Goal: Information Seeking & Learning: Check status

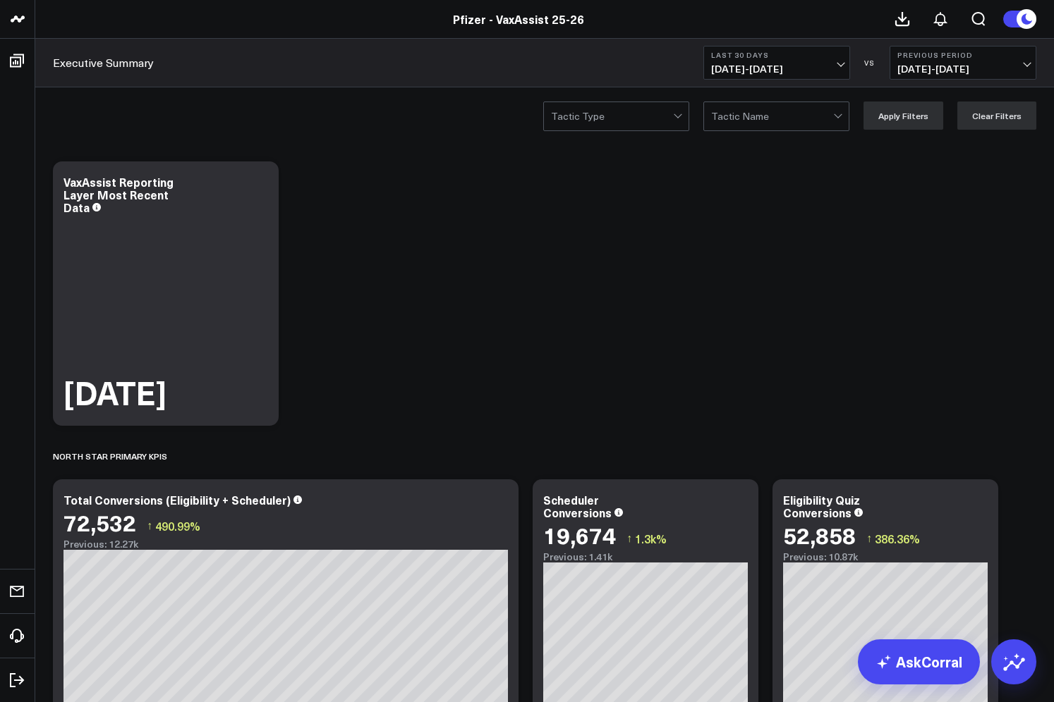
click at [538, 17] on link "Pfizer - VaxAssist 25-26" at bounding box center [518, 19] width 131 height 16
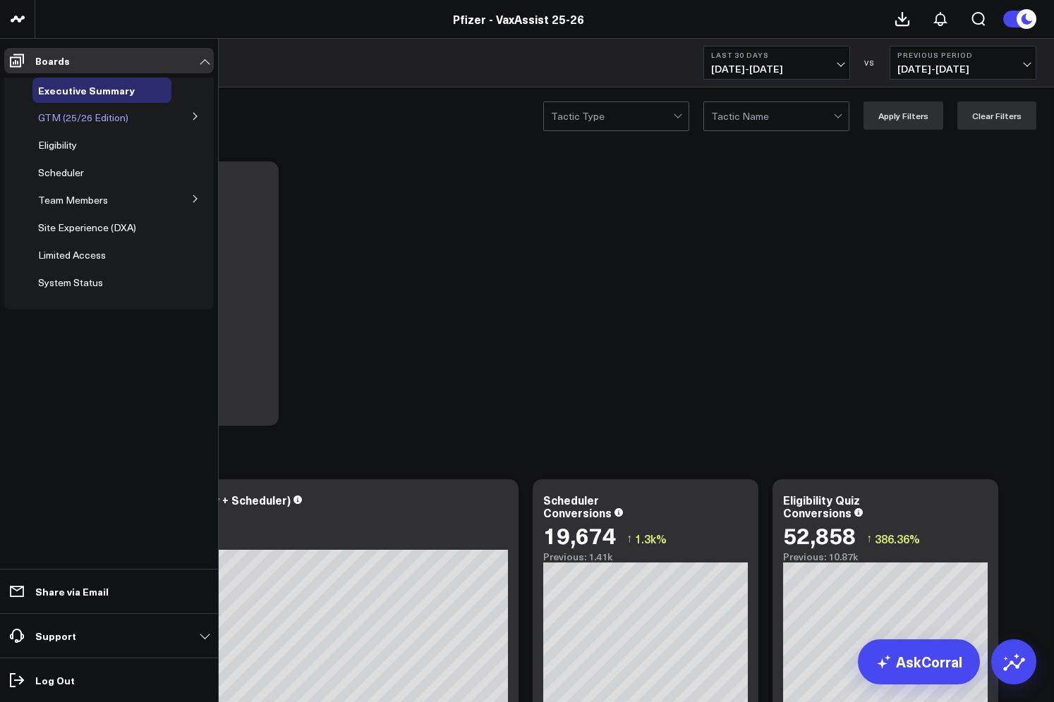
click at [109, 118] on span "GTM (25/26 Edition)" at bounding box center [83, 117] width 90 height 13
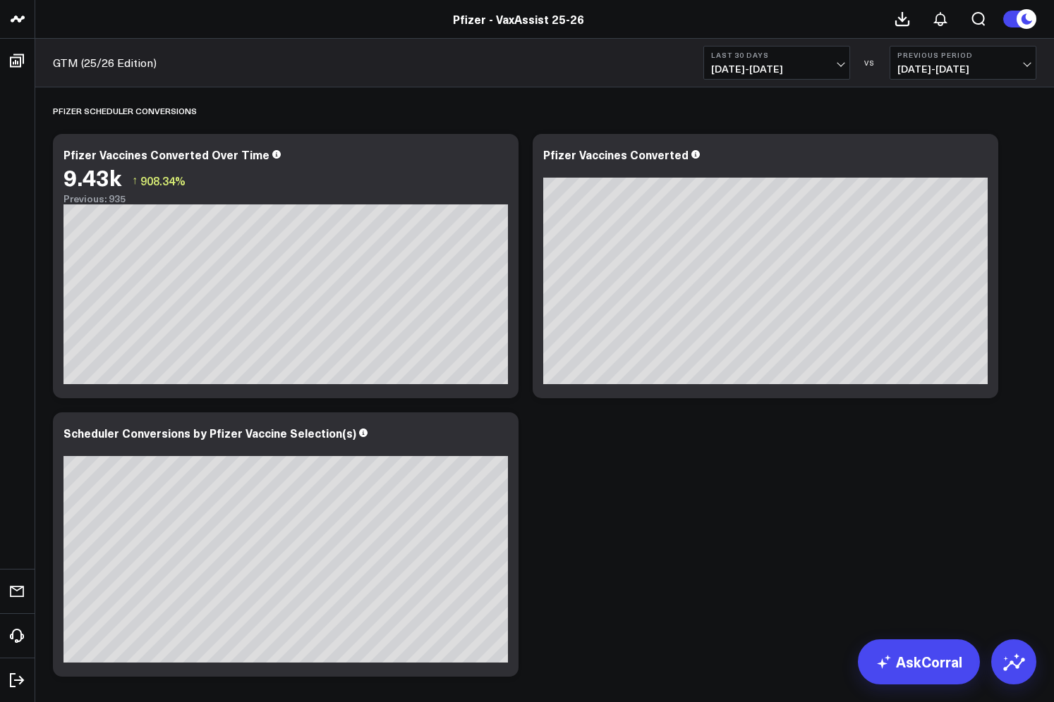
click at [817, 66] on span "08/17/25 - 09/15/25" at bounding box center [776, 68] width 131 height 11
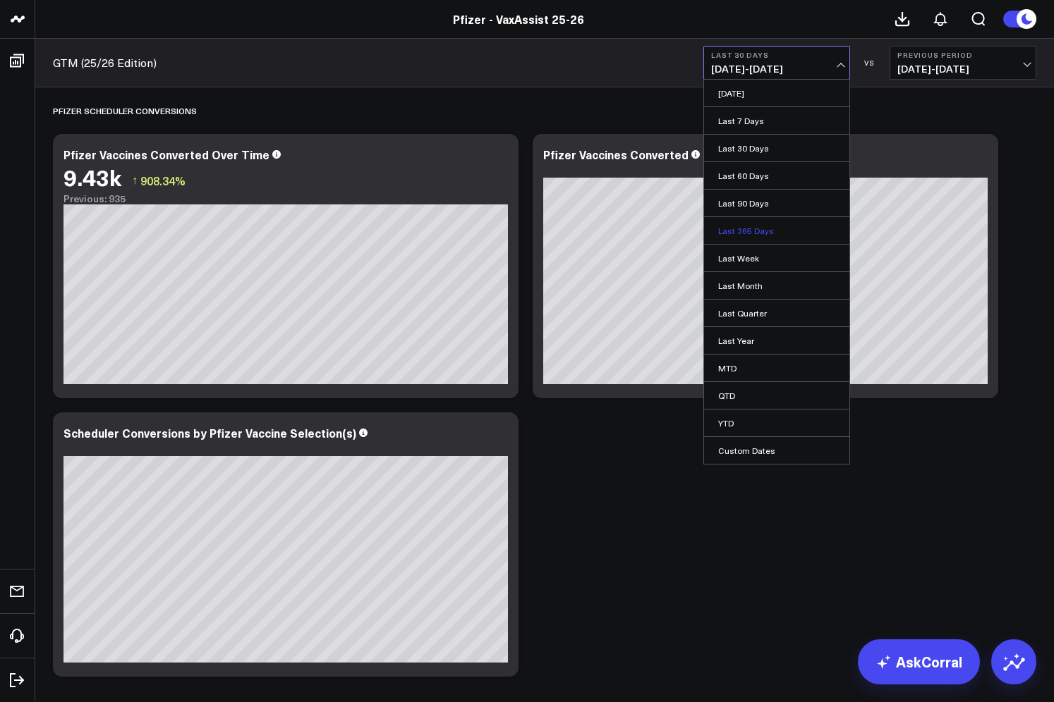
click at [755, 228] on link "Last 365 Days" at bounding box center [776, 230] width 145 height 27
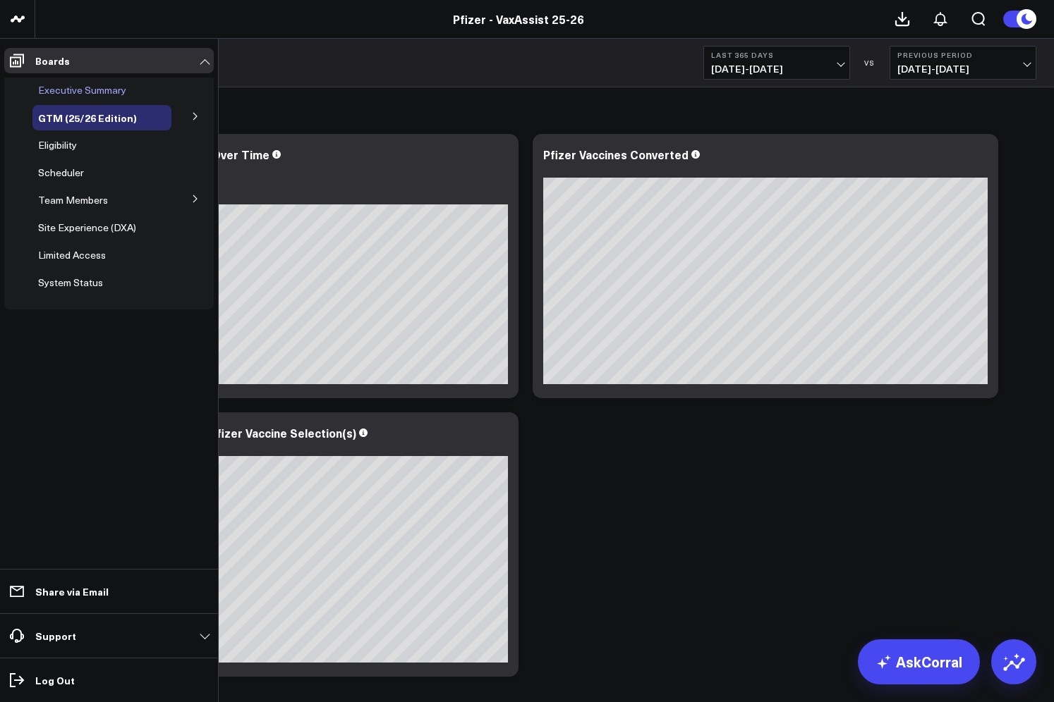
click at [74, 87] on span "Executive Summary" at bounding box center [82, 89] width 88 height 13
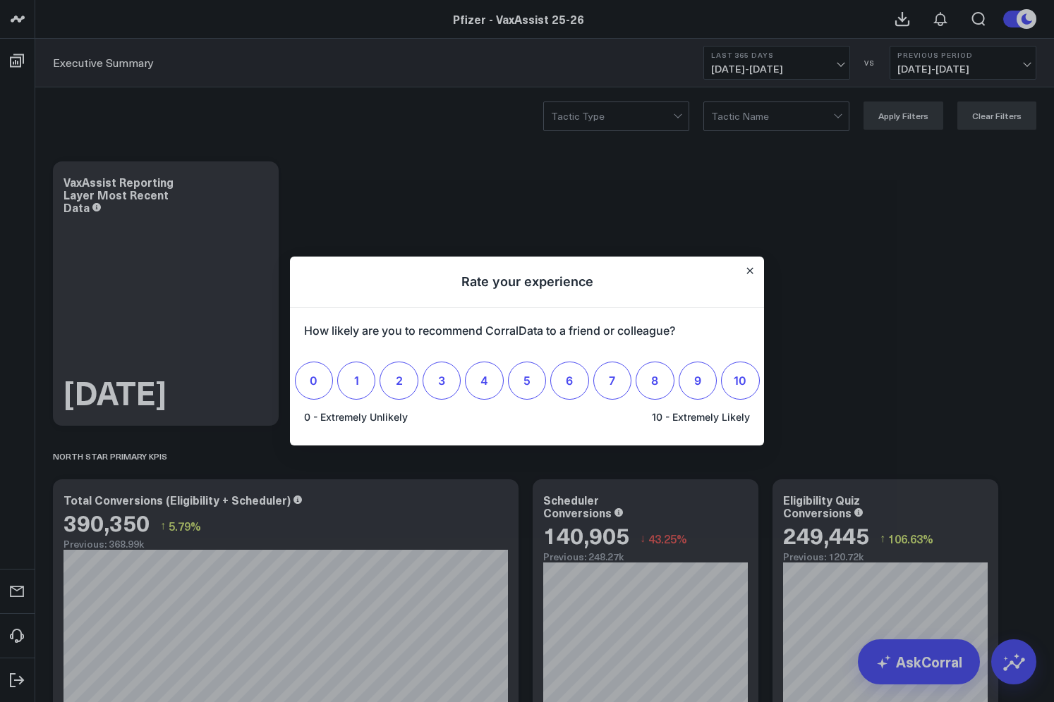
click at [375, 118] on div at bounding box center [527, 351] width 1054 height 702
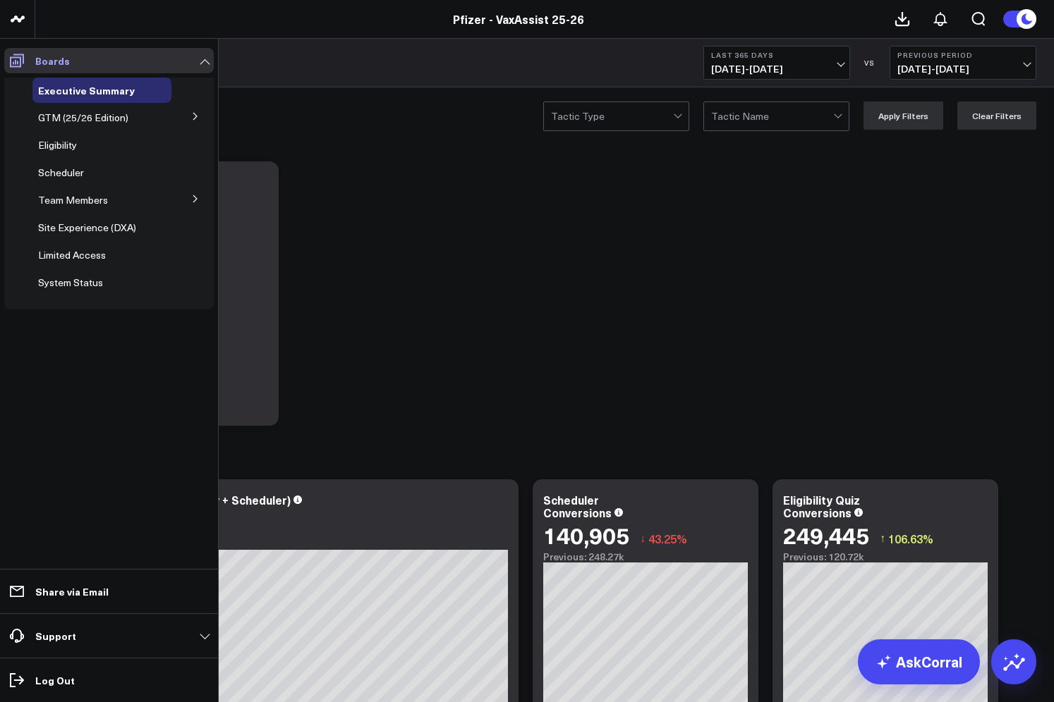
click at [14, 61] on icon at bounding box center [16, 60] width 17 height 17
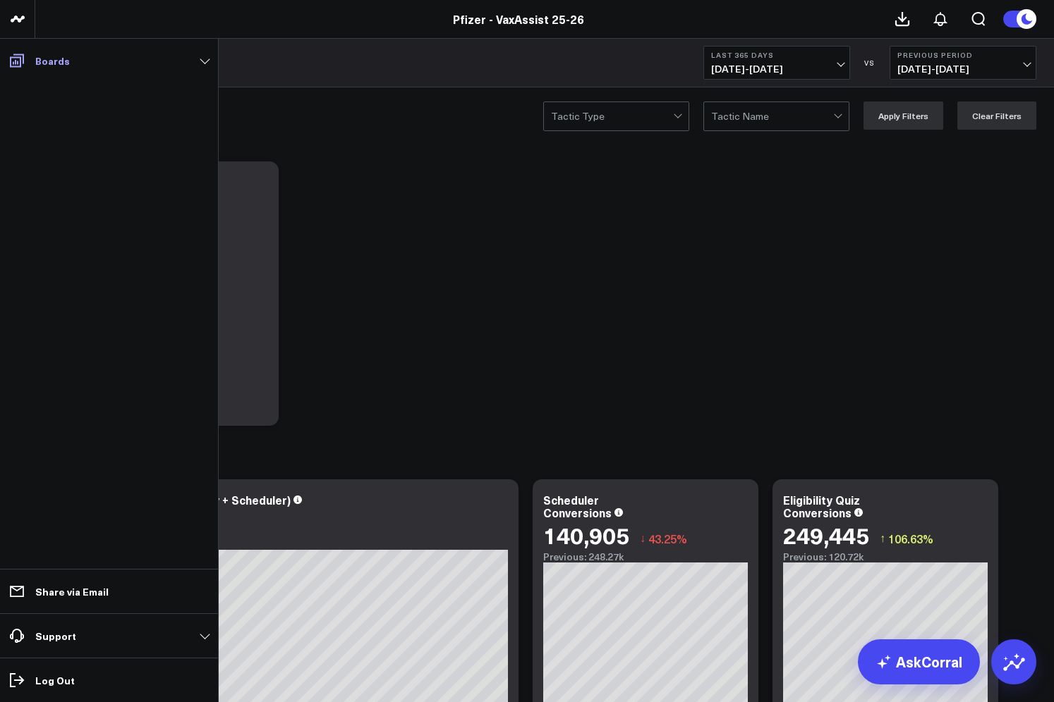
click at [14, 60] on icon at bounding box center [16, 60] width 17 height 17
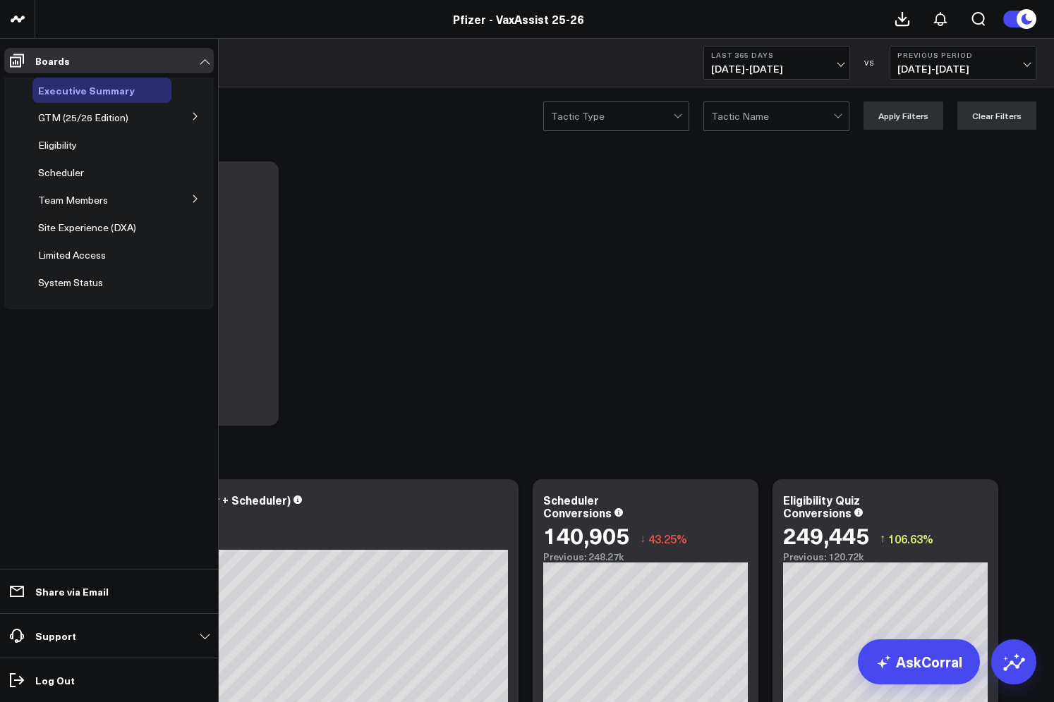
click at [83, 90] on span "Executive Summary" at bounding box center [86, 90] width 97 height 14
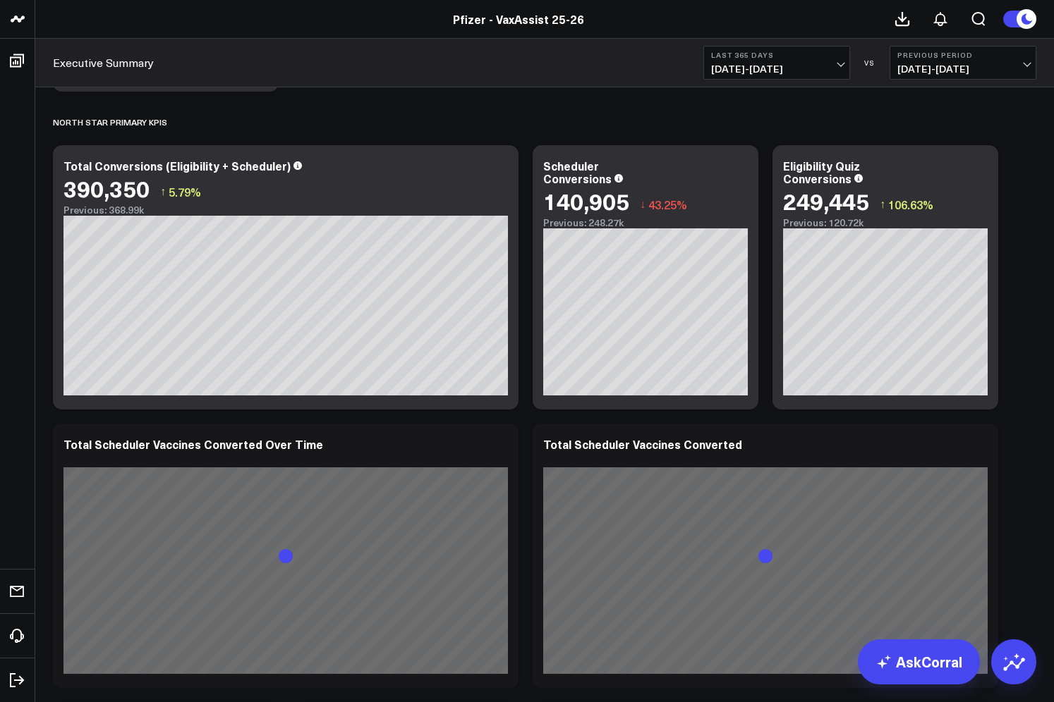
scroll to position [353, 0]
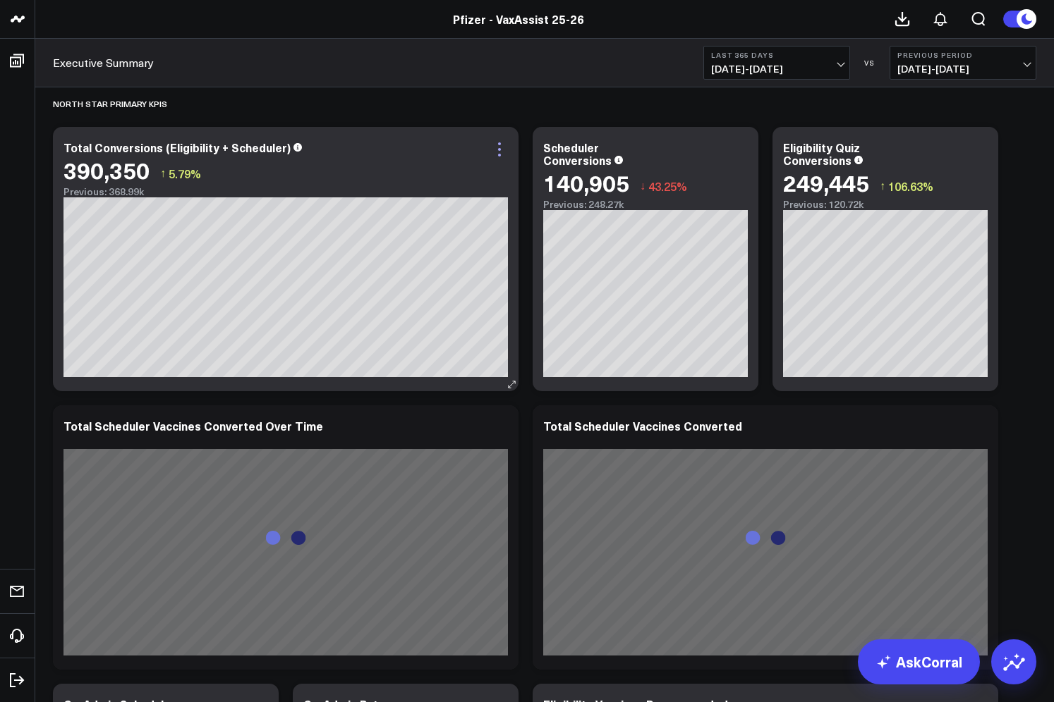
click at [501, 152] on icon at bounding box center [499, 149] width 17 height 17
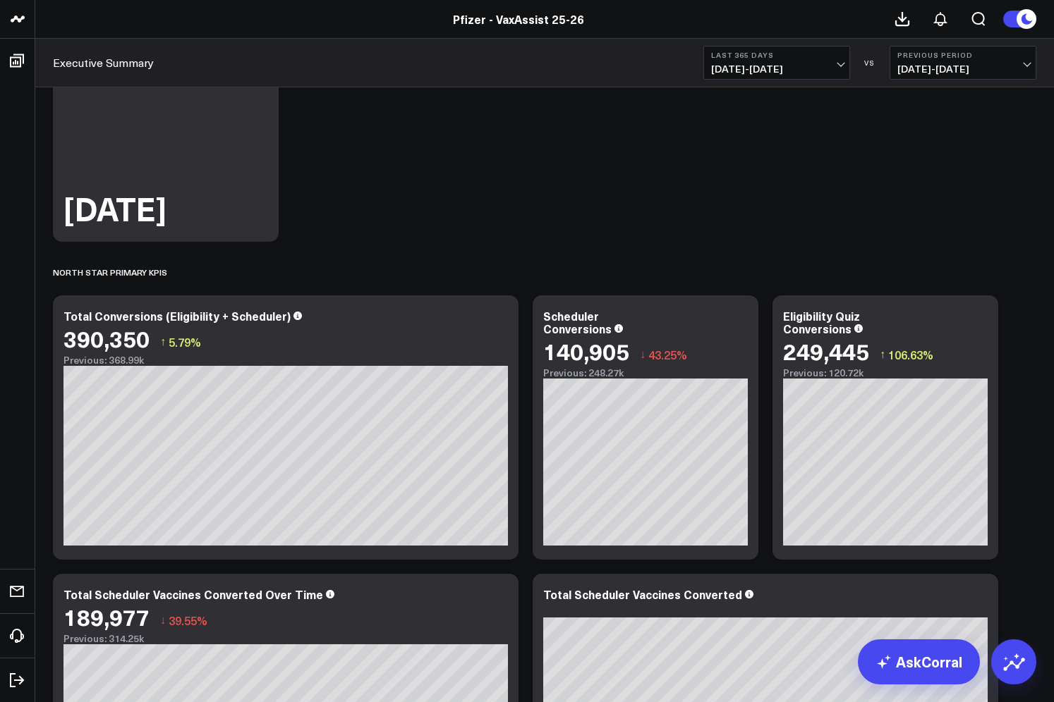
scroll to position [212, 0]
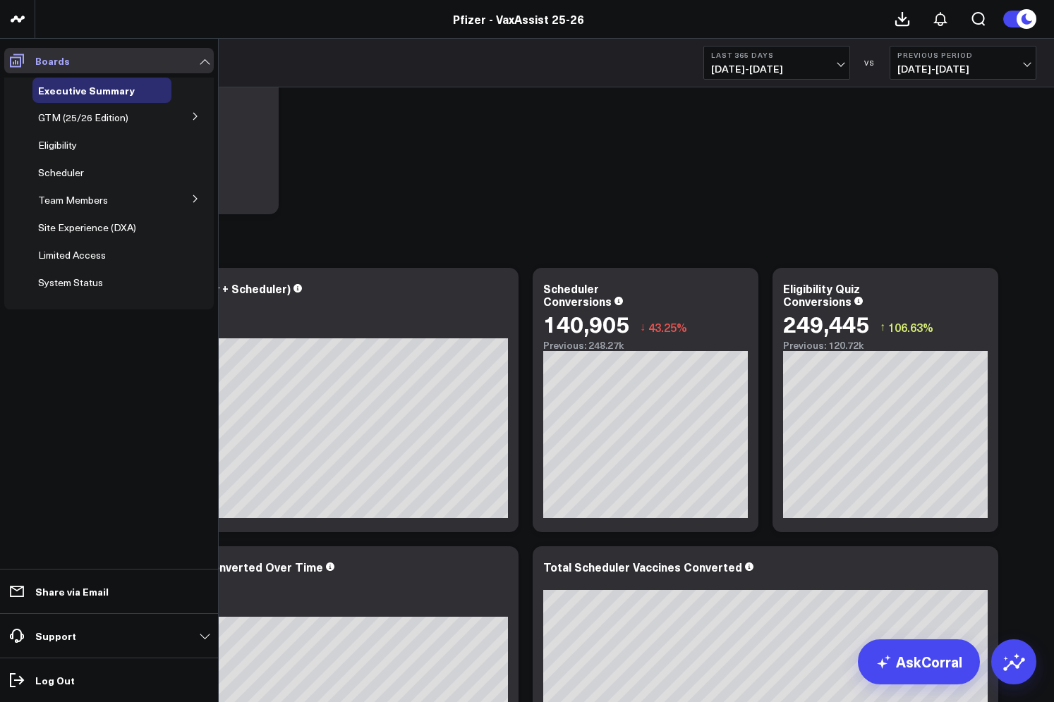
click at [9, 59] on icon at bounding box center [16, 60] width 17 height 17
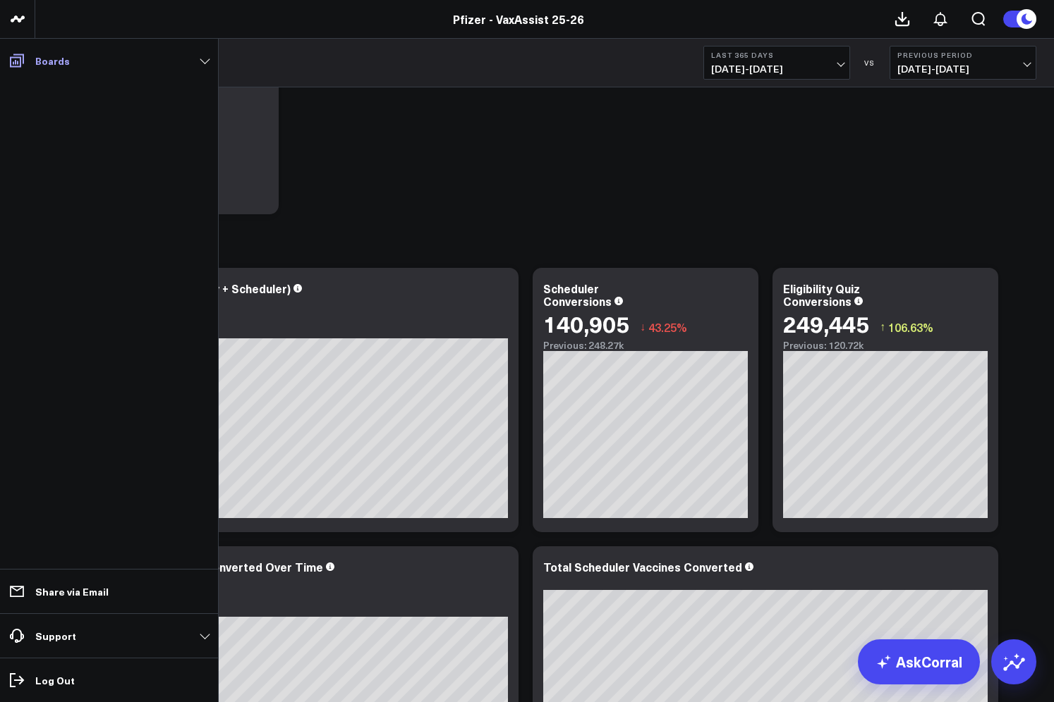
click at [9, 59] on icon at bounding box center [16, 60] width 17 height 17
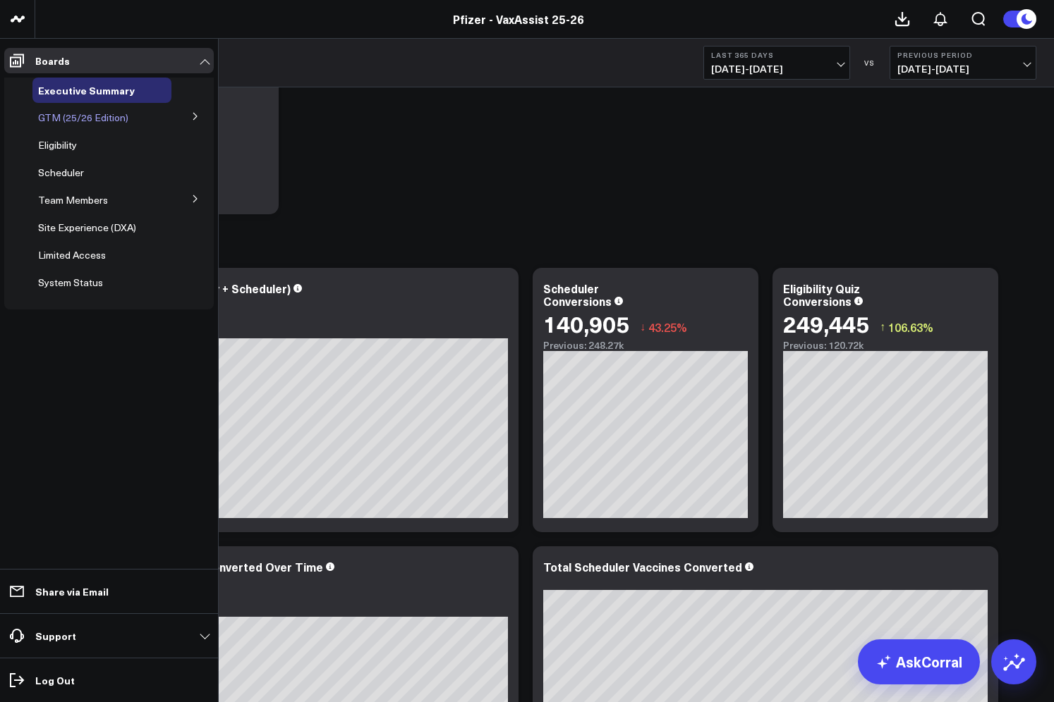
click at [81, 114] on span "GTM (25/26 Edition)" at bounding box center [83, 117] width 90 height 13
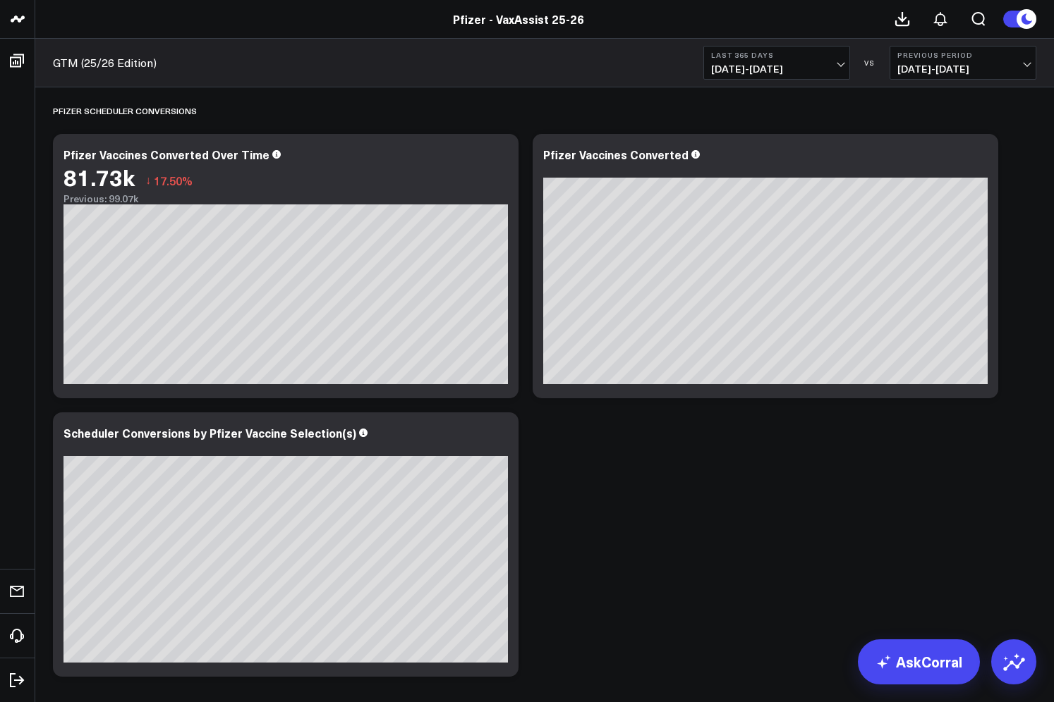
click at [826, 63] on button "Last 365 Days 09/16/24 - 09/15/25" at bounding box center [776, 63] width 147 height 34
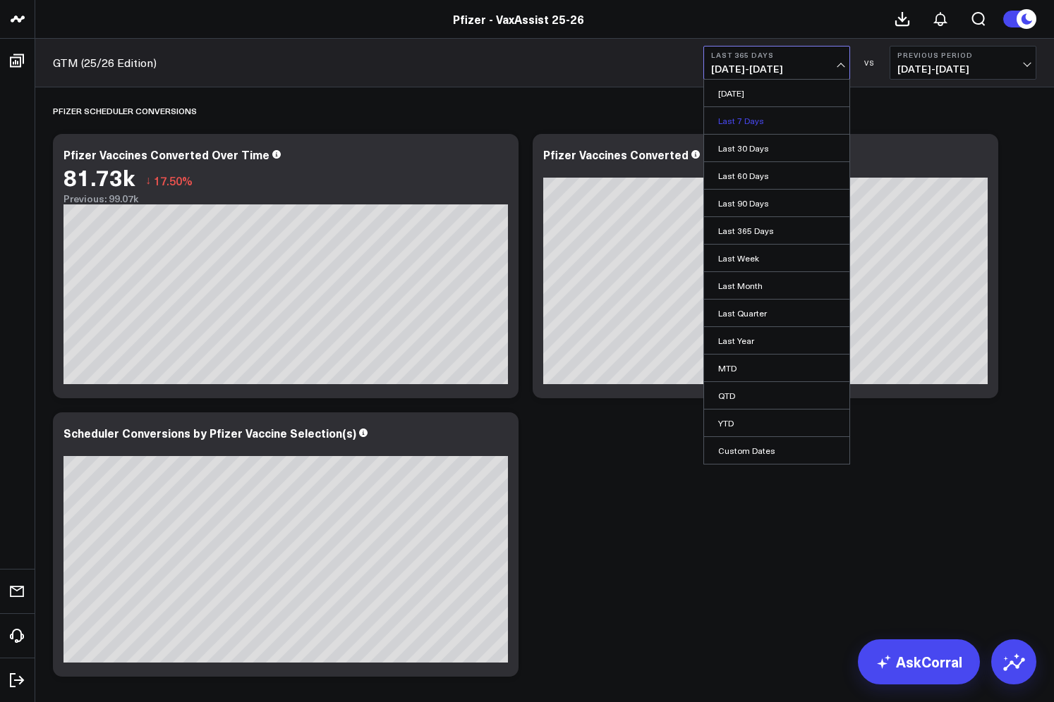
click at [790, 117] on link "Last 7 Days" at bounding box center [776, 120] width 145 height 27
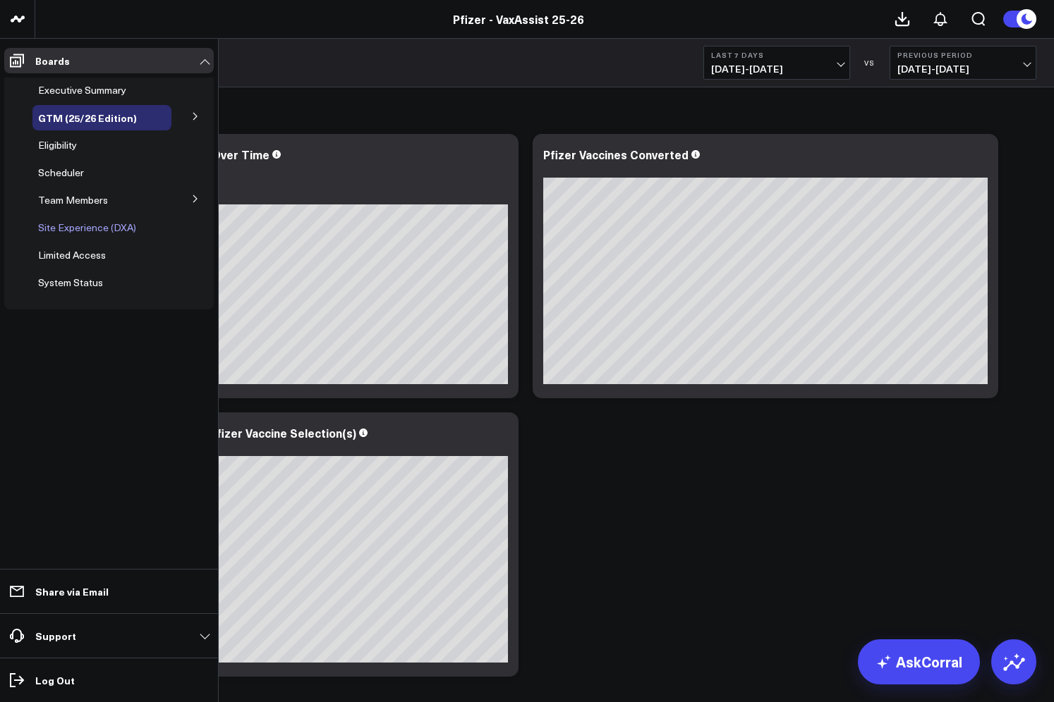
click at [71, 228] on span "Site Experience (DXA)" at bounding box center [87, 227] width 98 height 13
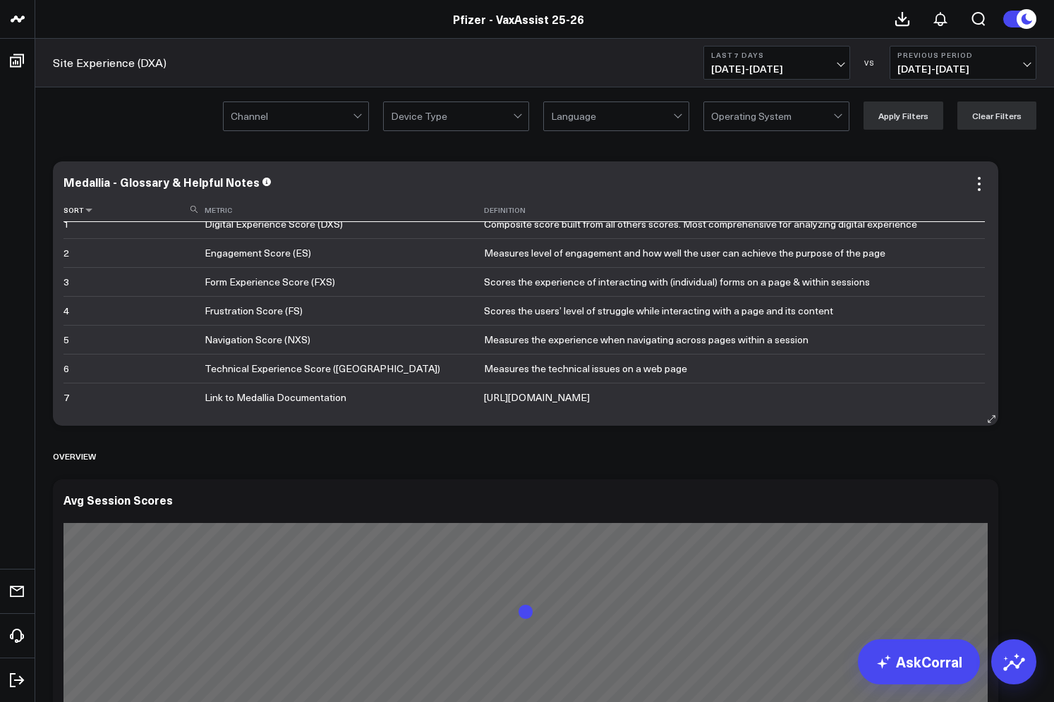
scroll to position [54, 0]
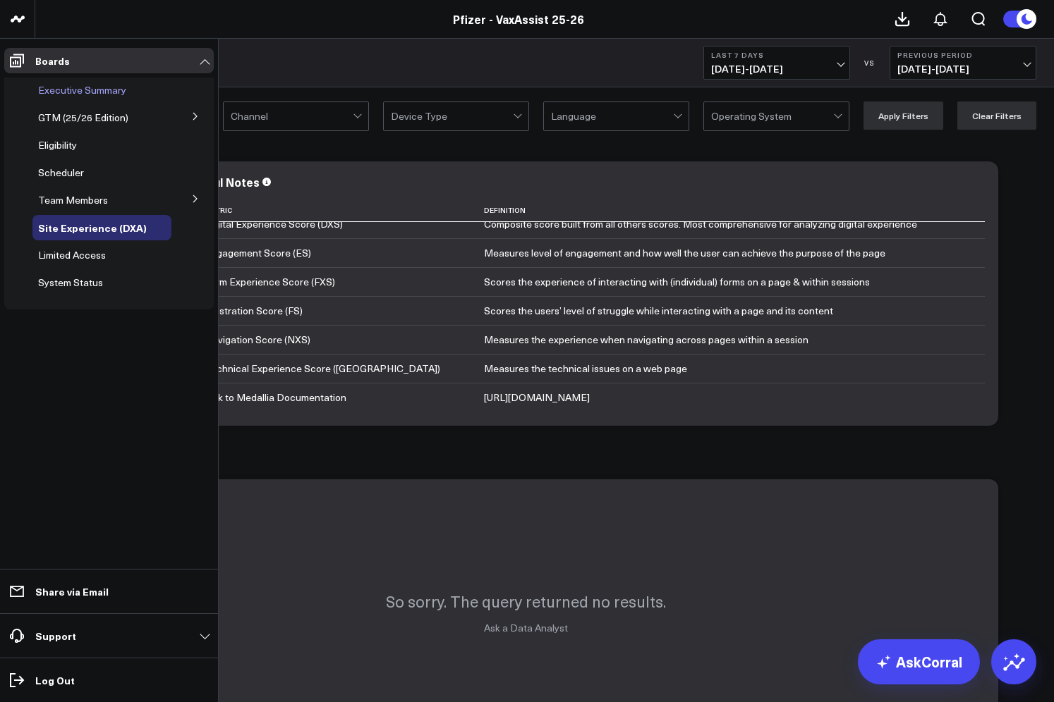
click at [90, 88] on span "Executive Summary" at bounding box center [82, 89] width 88 height 13
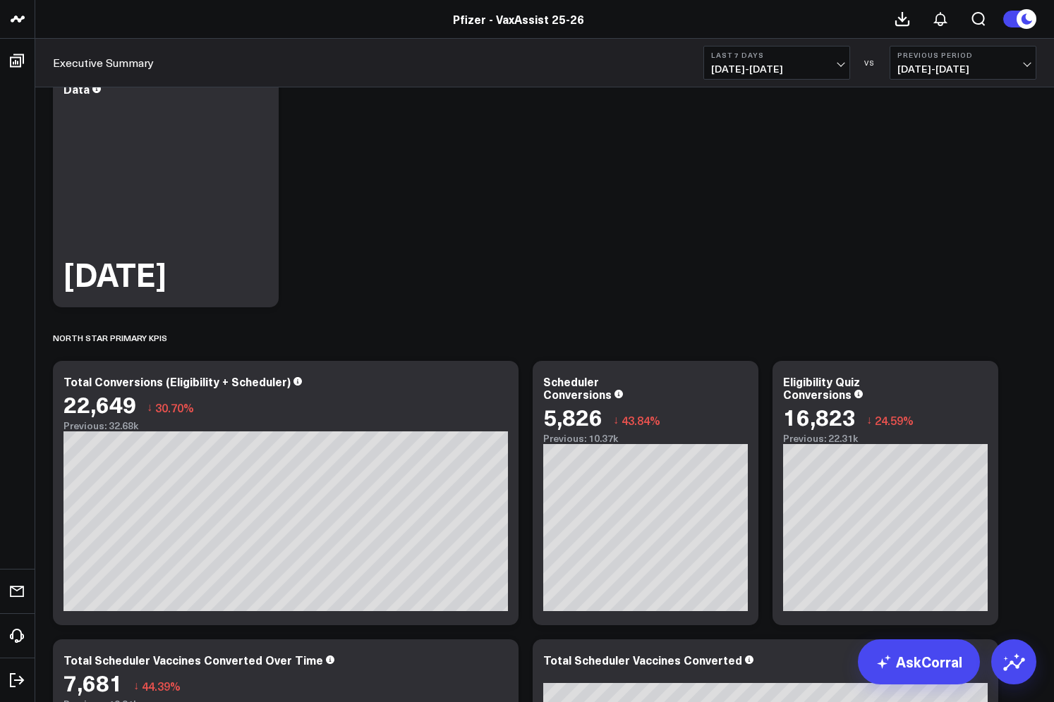
scroll to position [141, 0]
